Goal: Find specific page/section: Find specific page/section

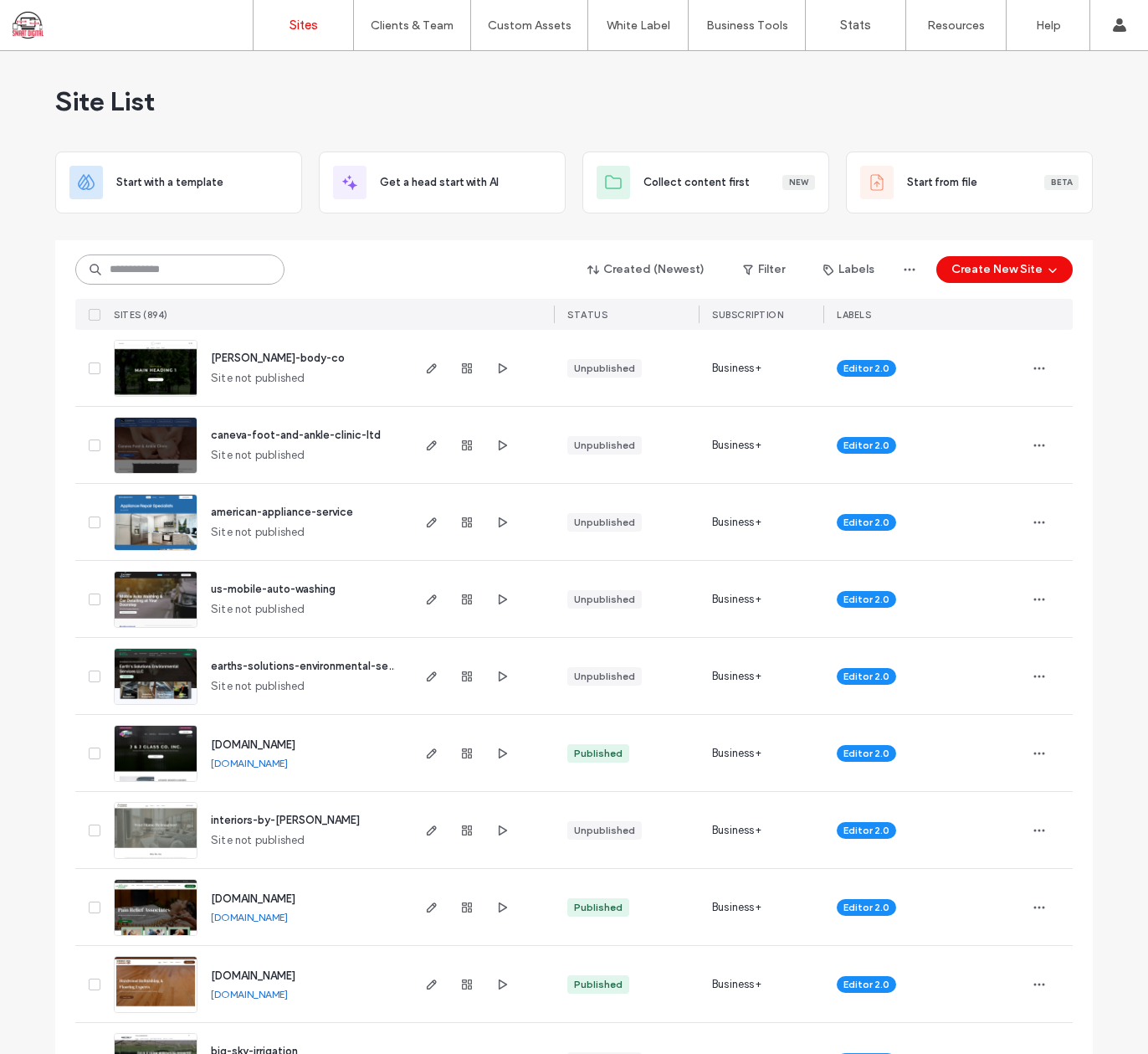
click at [178, 267] on input at bounding box center [179, 269] width 209 height 31
type input "*******"
click at [150, 264] on input at bounding box center [179, 269] width 209 height 31
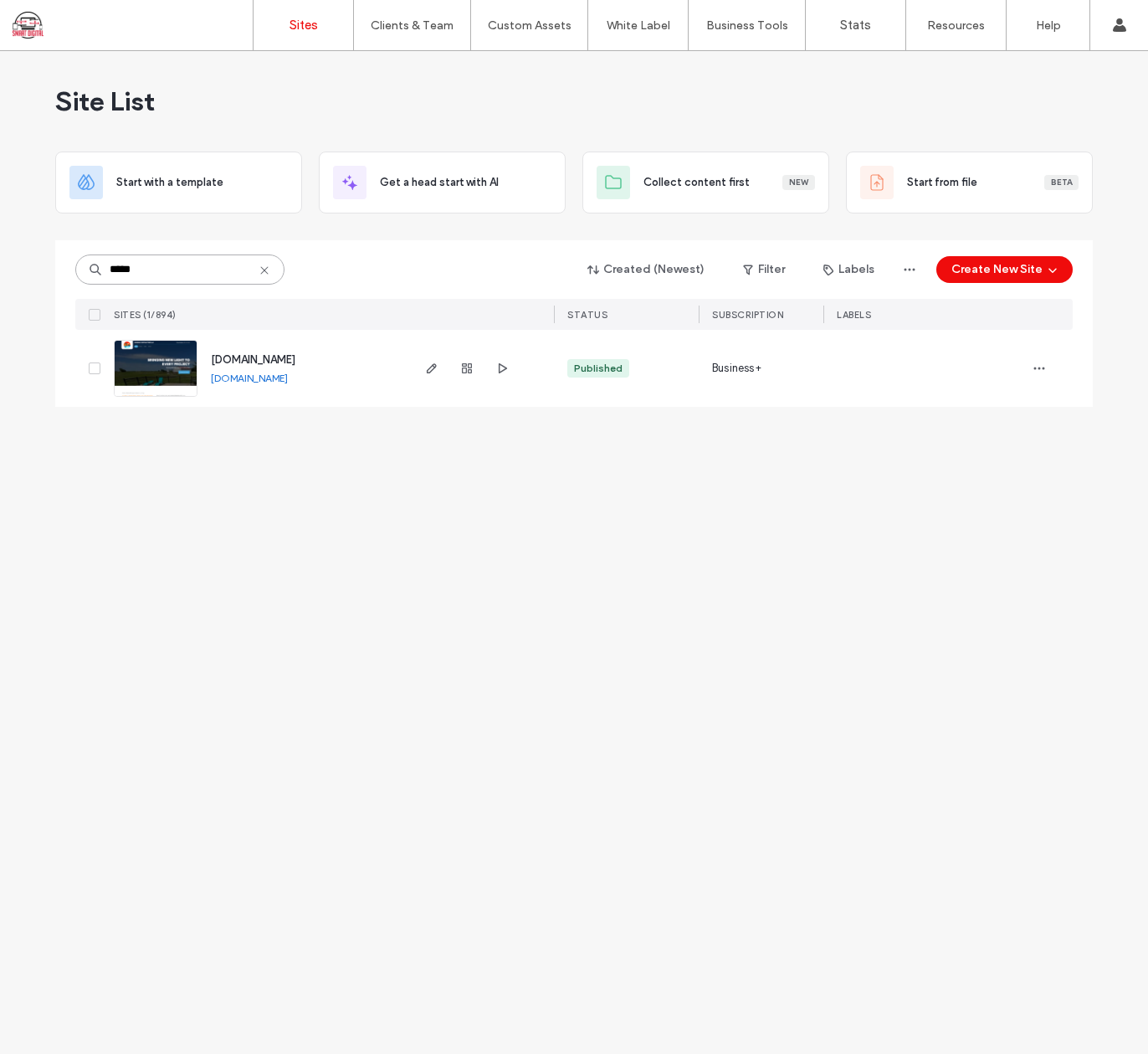
type input "*****"
click at [265, 354] on span "[DOMAIN_NAME]" at bounding box center [253, 360] width 84 height 13
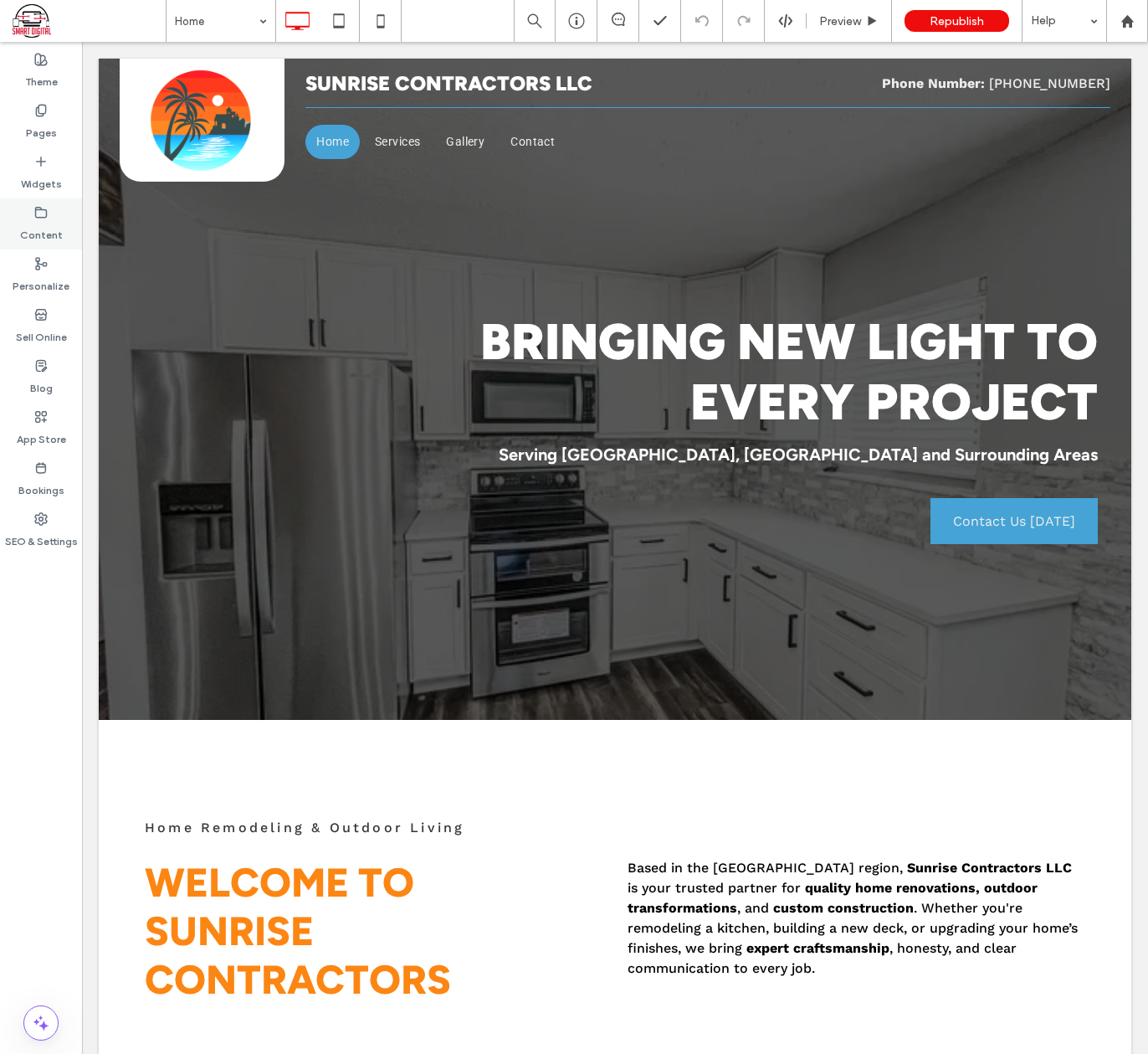
click at [36, 226] on label "Content" at bounding box center [42, 230] width 43 height 23
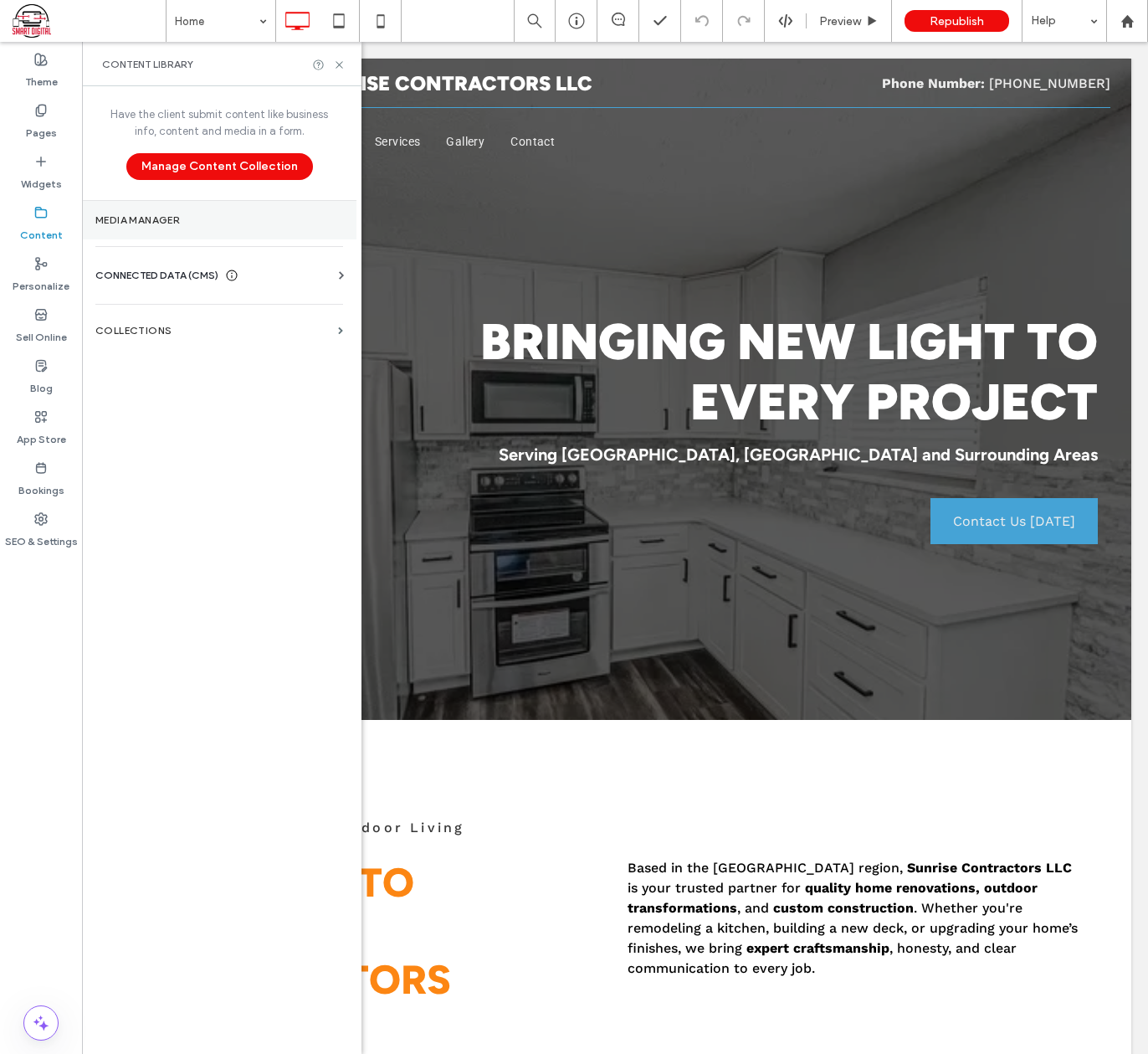
click at [126, 219] on label "Media Manager" at bounding box center [219, 220] width 248 height 12
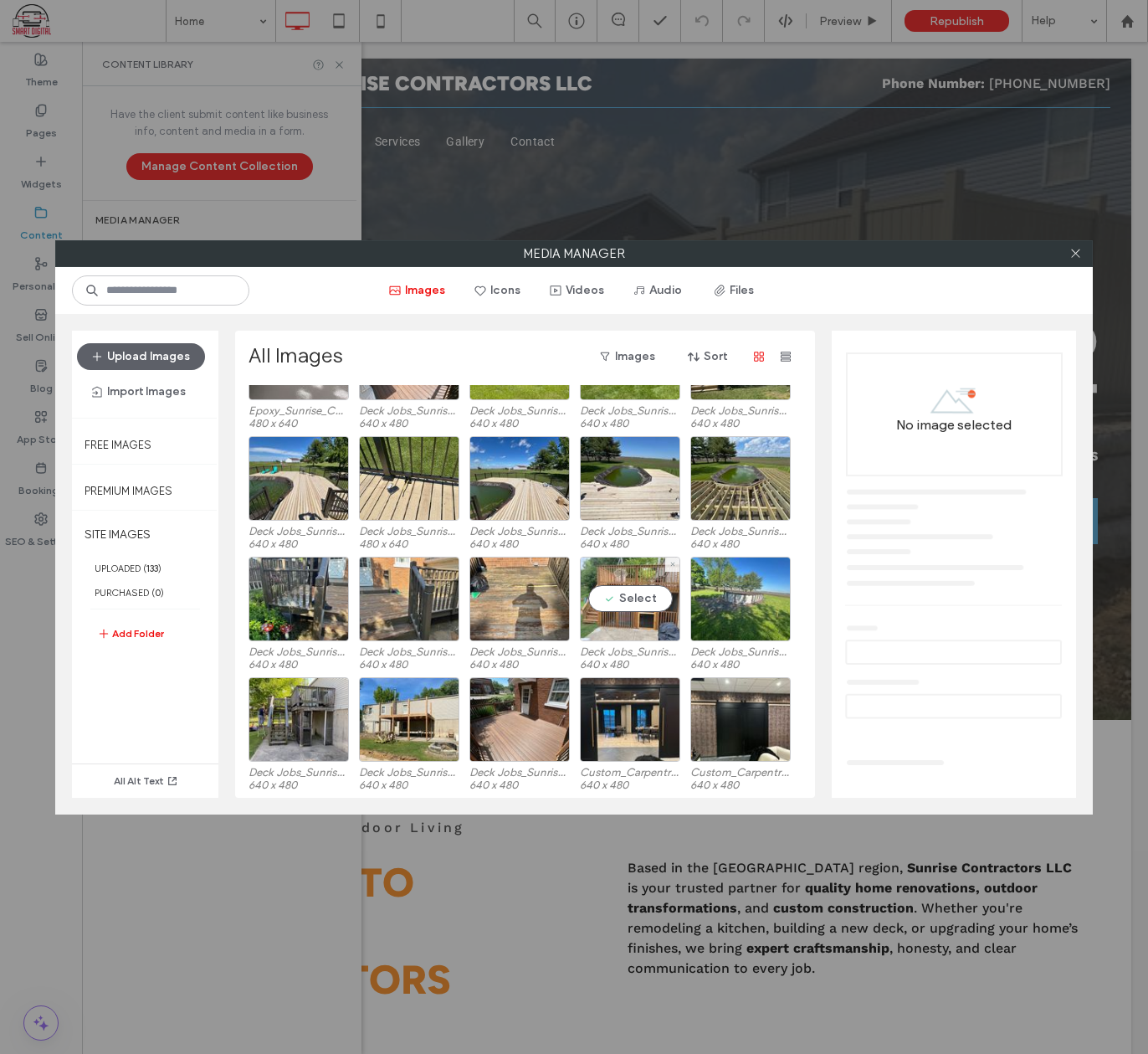
scroll to position [2514, 0]
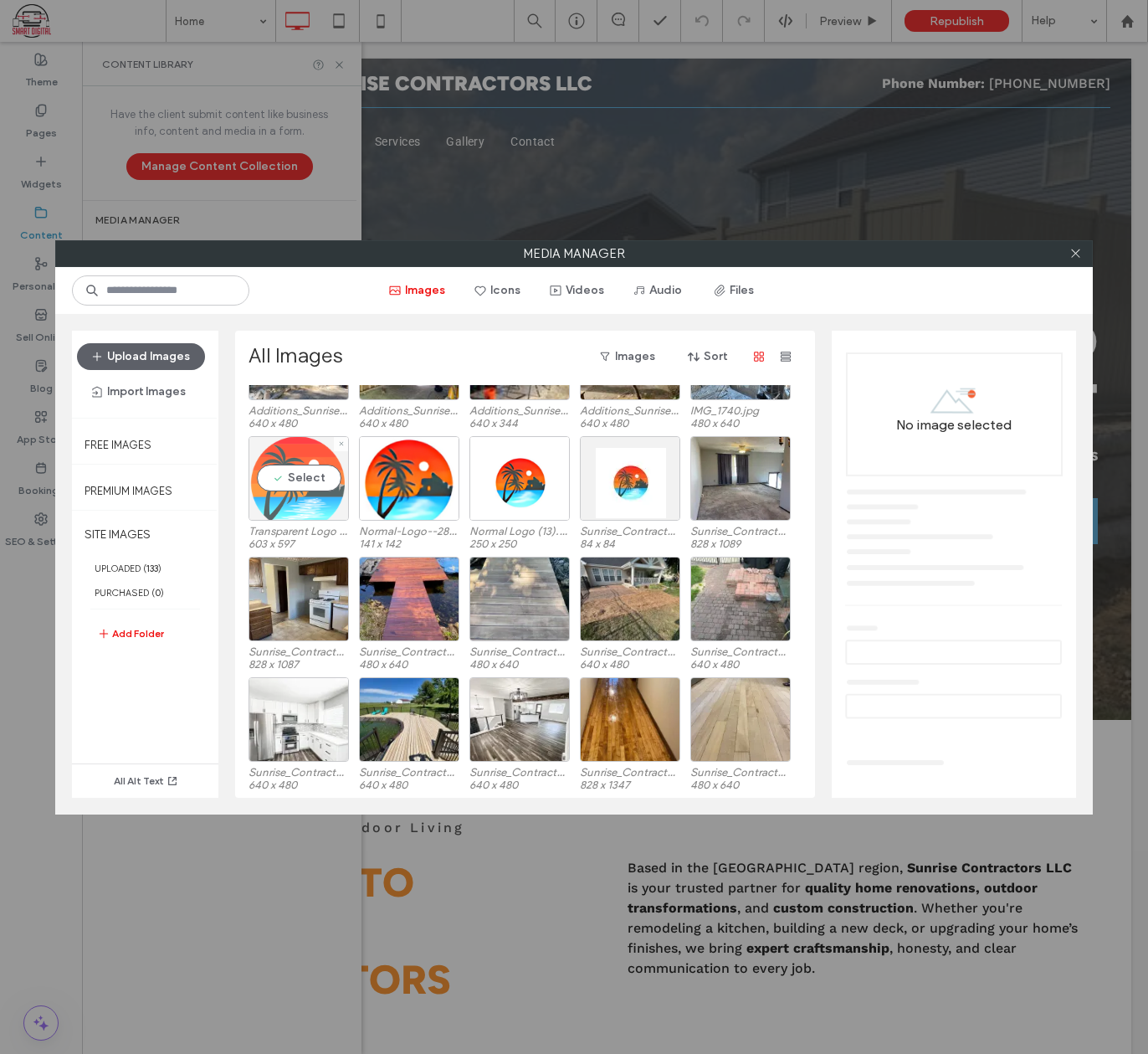
click at [283, 467] on div "Select" at bounding box center [299, 477] width 101 height 84
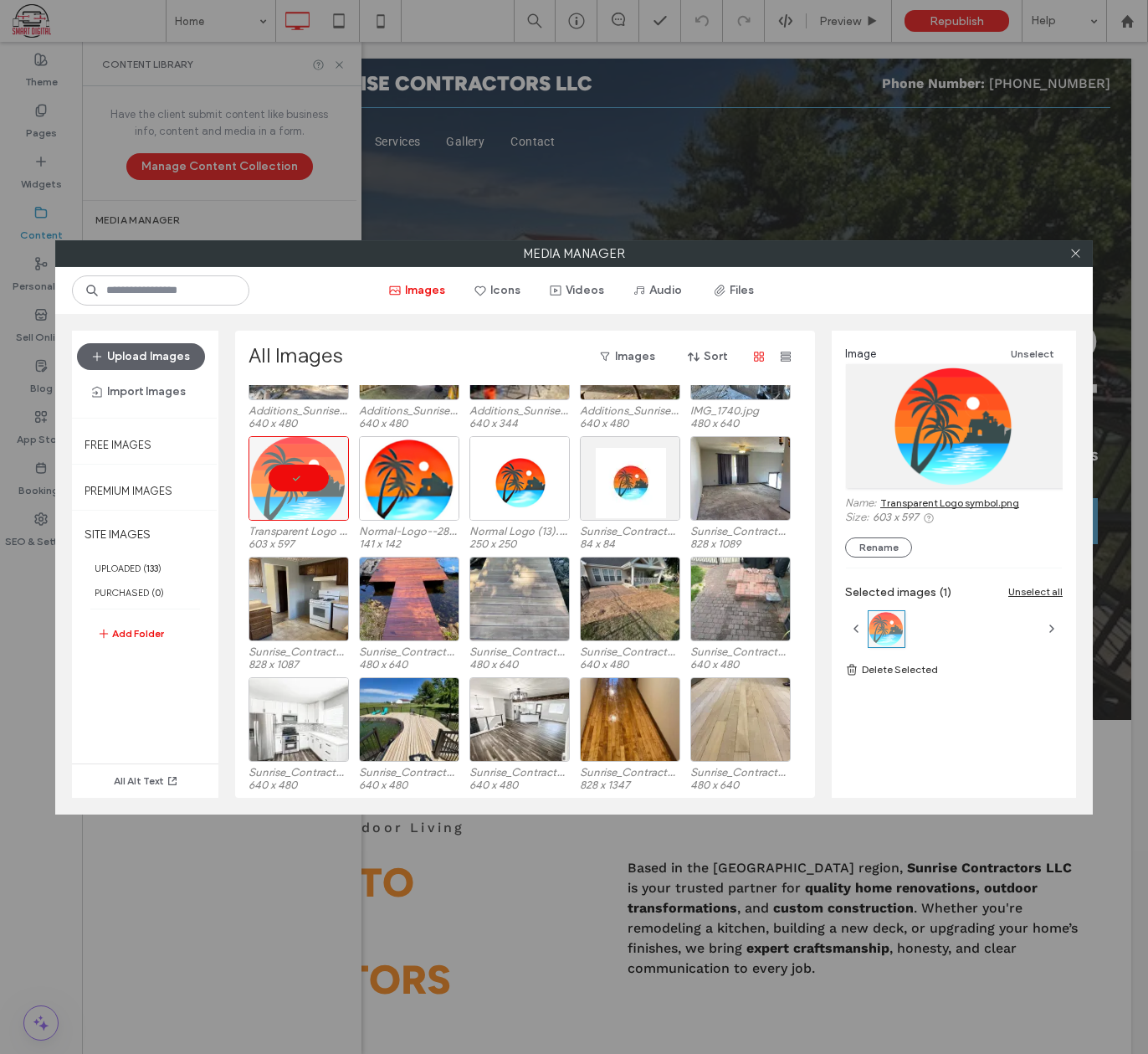
click at [997, 502] on link "Transparent Logo symbol.png" at bounding box center [950, 502] width 139 height 13
click at [503, 481] on div "Select" at bounding box center [520, 477] width 101 height 84
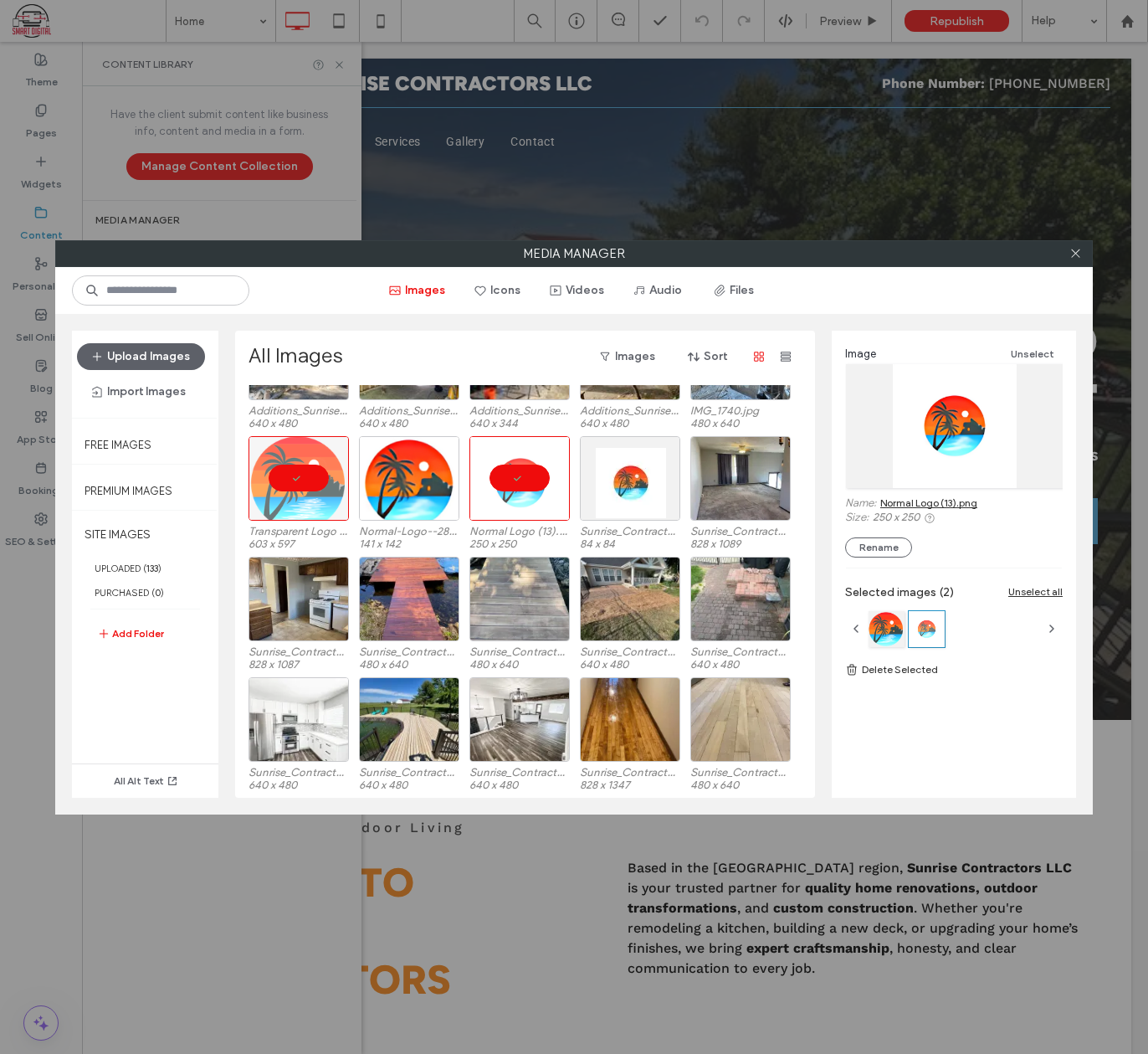
click at [974, 502] on link "Normal Logo (13).png" at bounding box center [929, 502] width 97 height 13
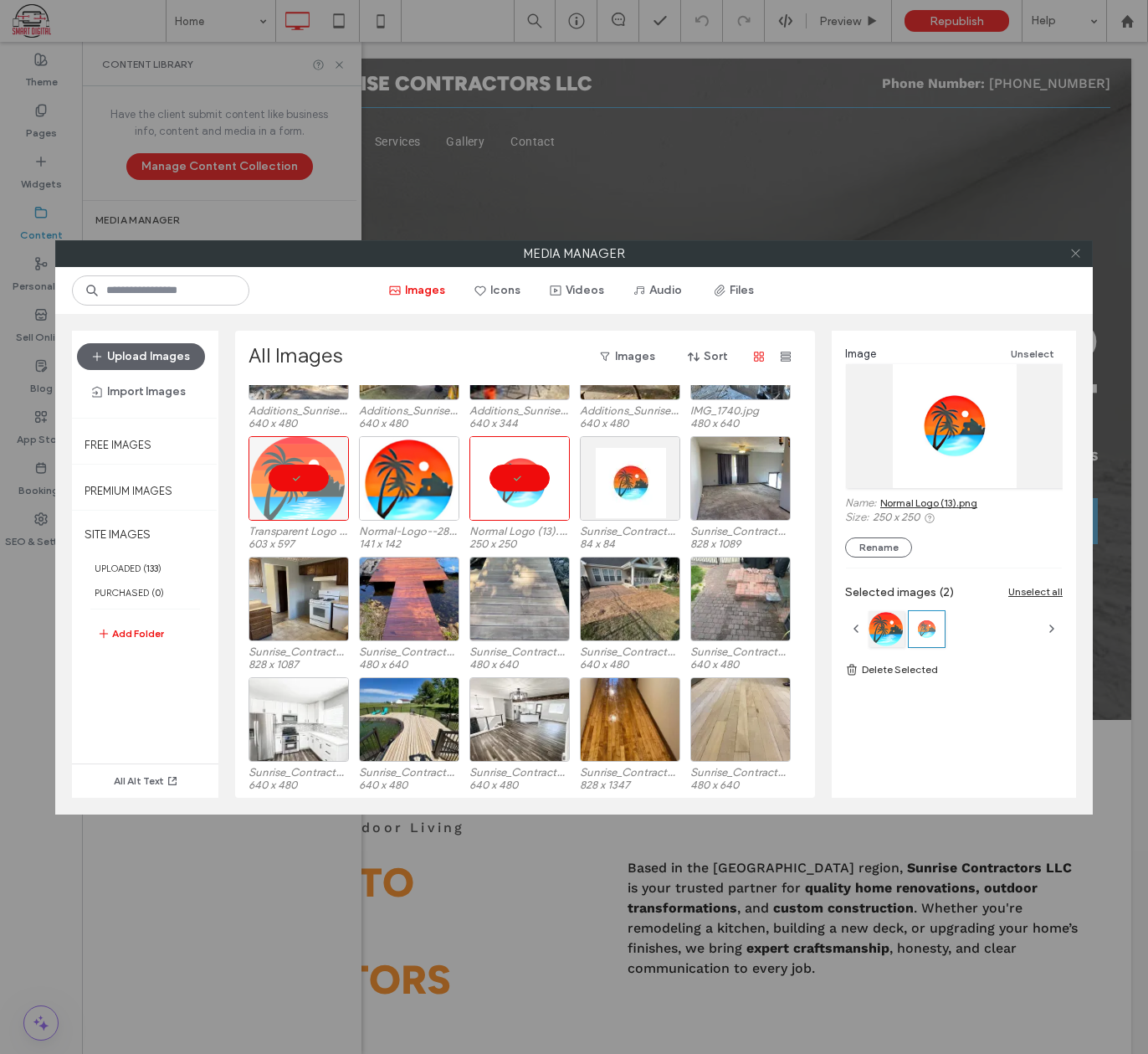
click at [1074, 258] on icon at bounding box center [1076, 254] width 13 height 13
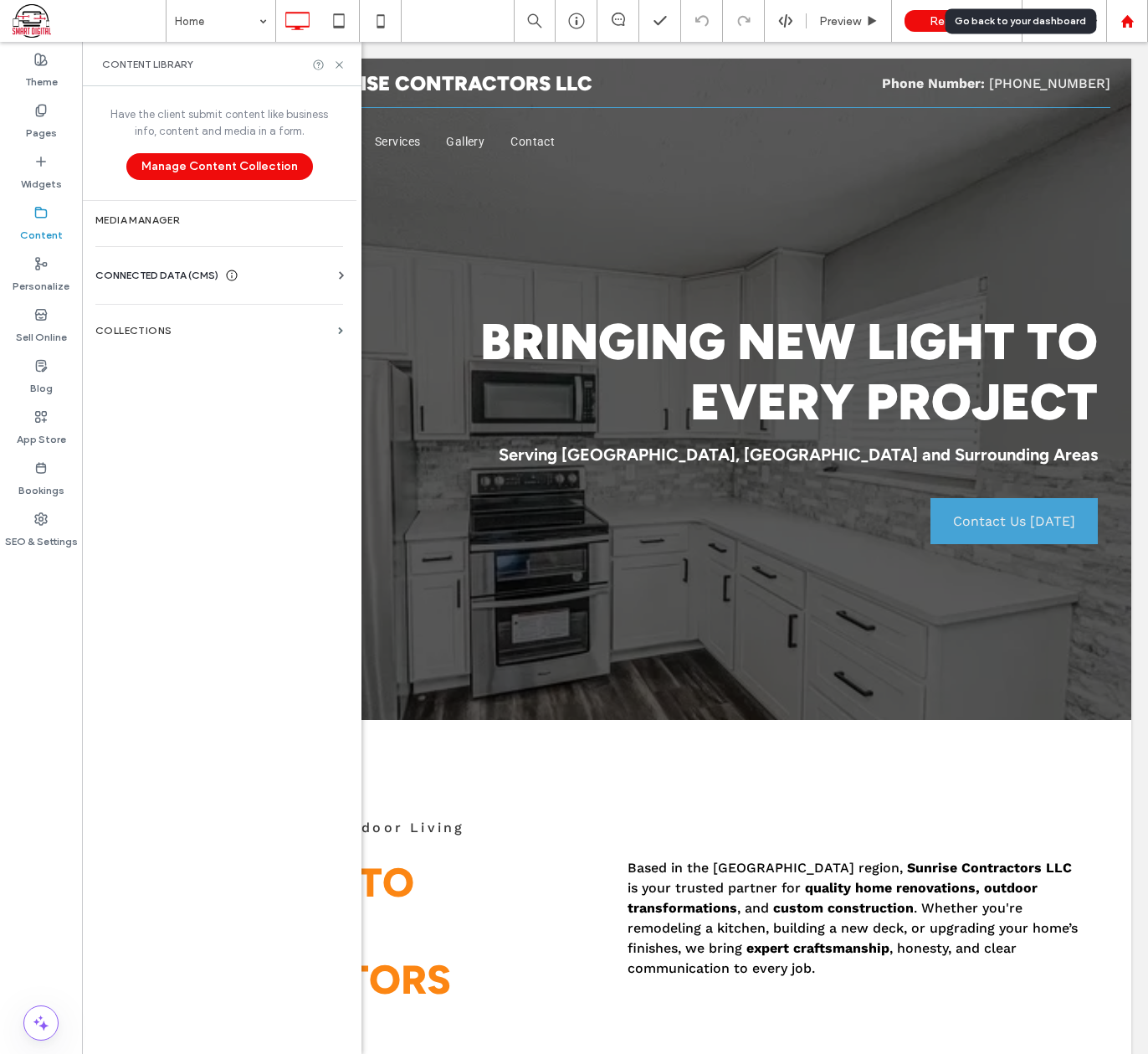
click at [1126, 34] on div at bounding box center [1127, 20] width 42 height 42
